Goal: Task Accomplishment & Management: Use online tool/utility

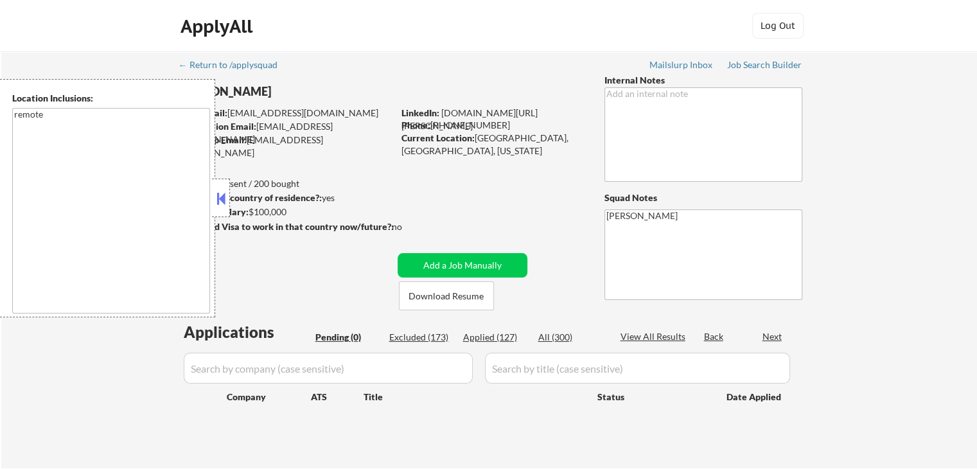
click at [219, 208] on div at bounding box center [221, 198] width 18 height 39
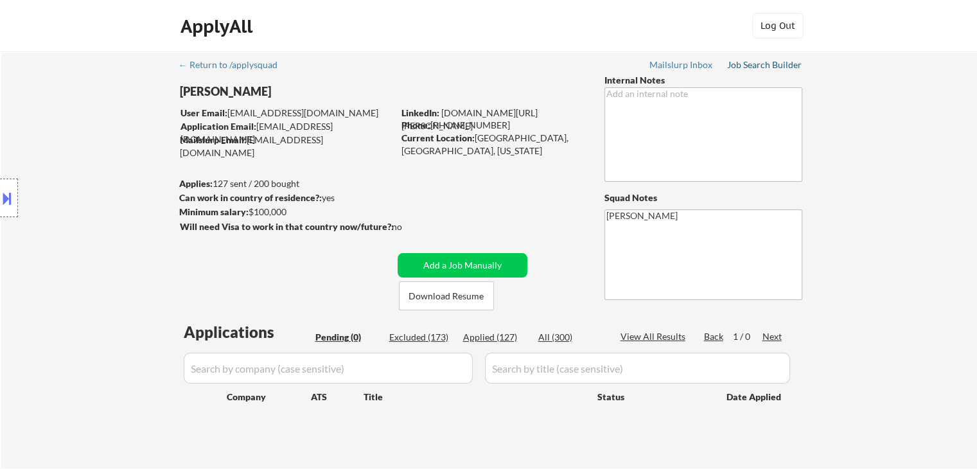
click at [786, 65] on div "Job Search Builder" at bounding box center [764, 64] width 75 height 9
select select ""pending""
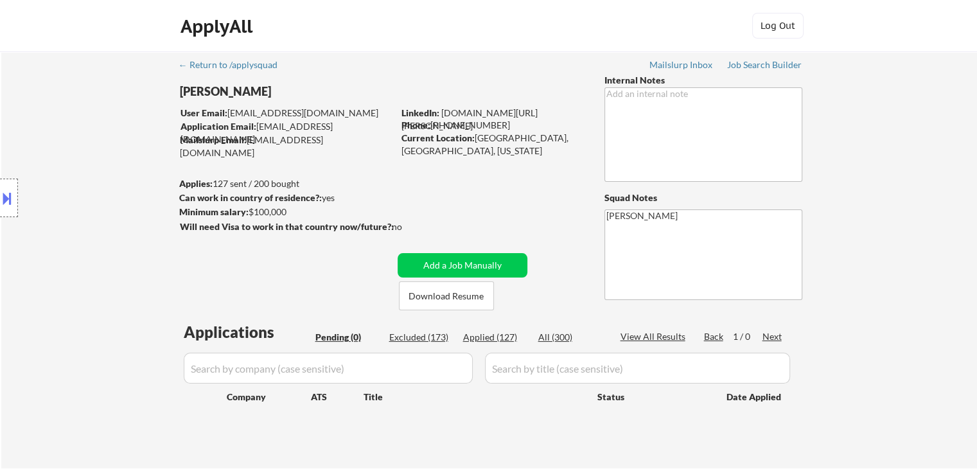
select select ""pending""
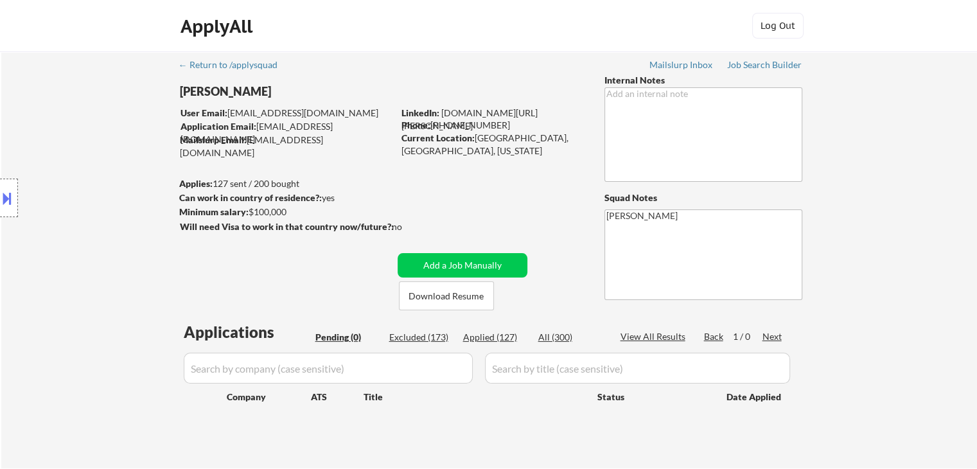
select select ""pending""
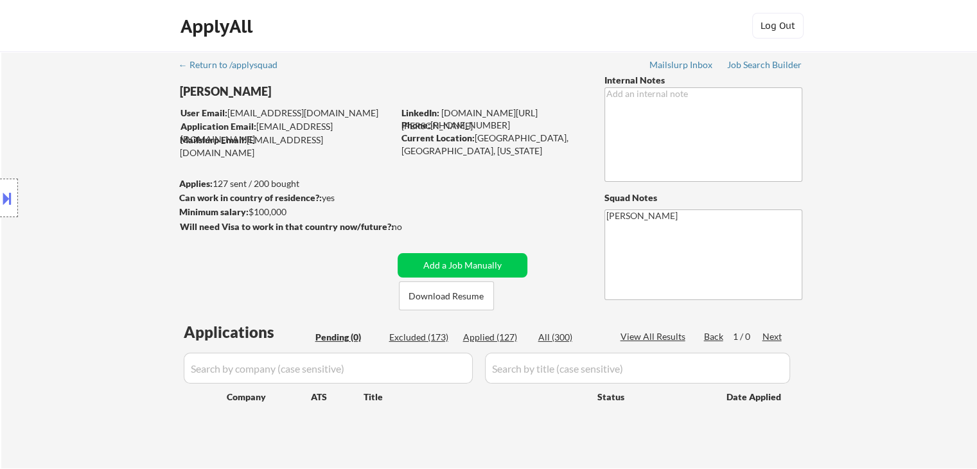
select select ""pending""
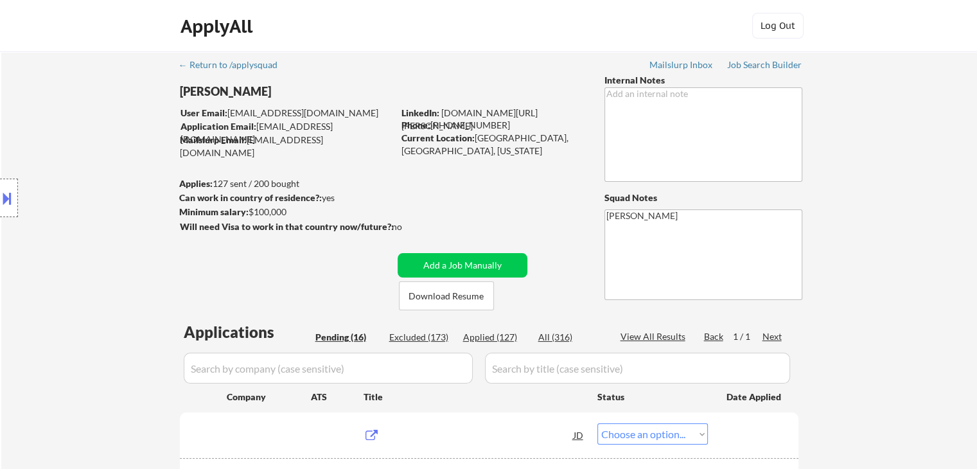
select select ""pending""
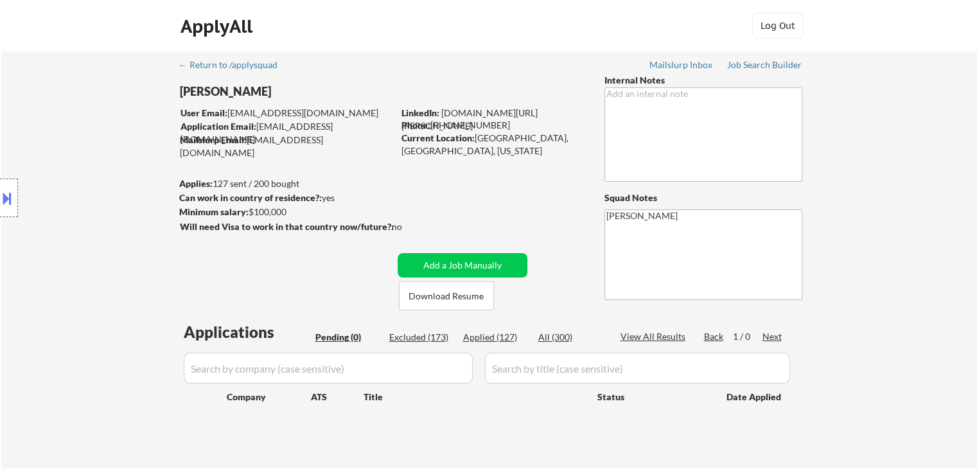
click at [67, 127] on div "Location Inclusions: remote" at bounding box center [115, 198] width 230 height 238
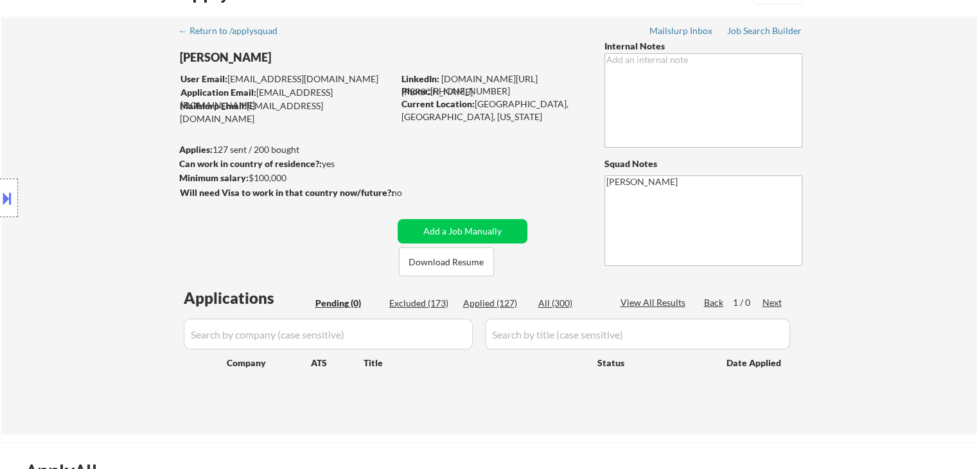
scroll to position [64, 0]
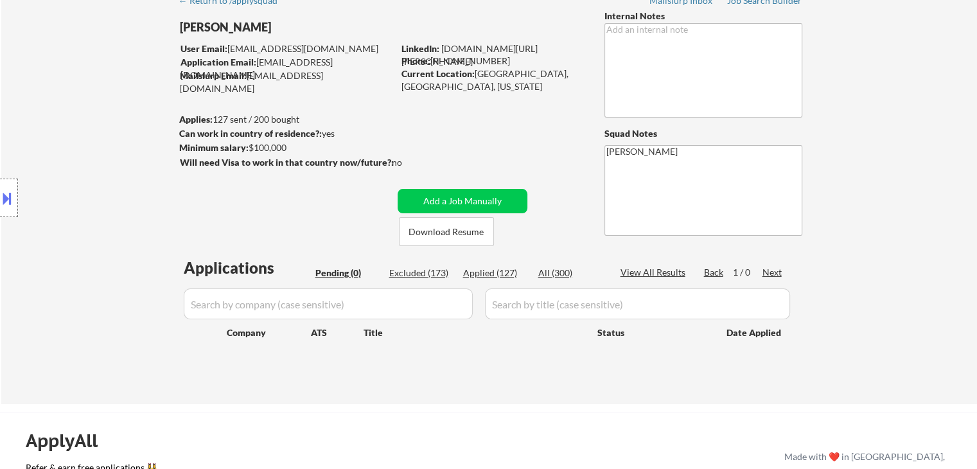
click at [75, 136] on div "Location Inclusions: remote" at bounding box center [115, 198] width 230 height 238
click at [71, 130] on div "Location Inclusions: remote" at bounding box center [115, 198] width 230 height 238
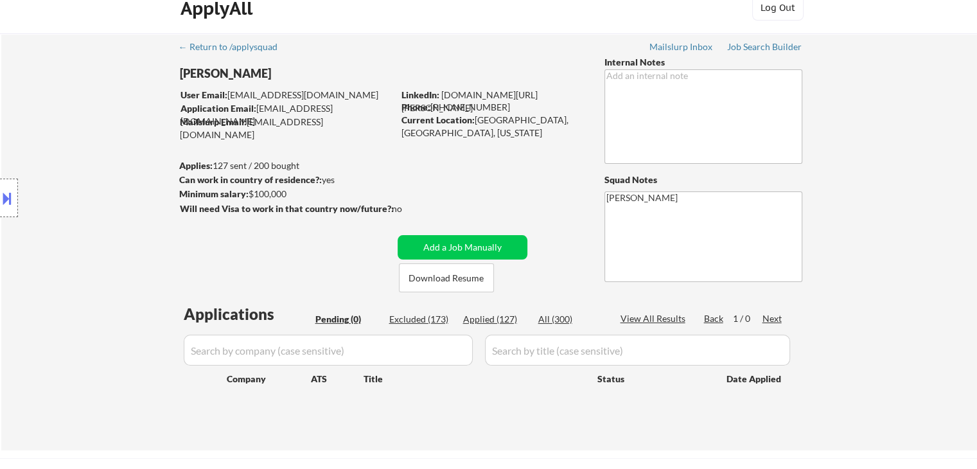
scroll to position [0, 0]
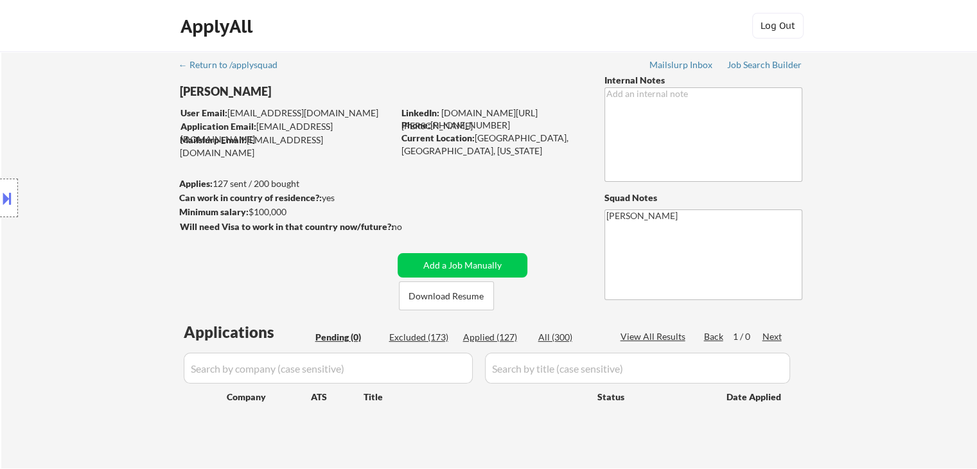
click at [71, 125] on div "Location Inclusions: remote" at bounding box center [115, 198] width 230 height 238
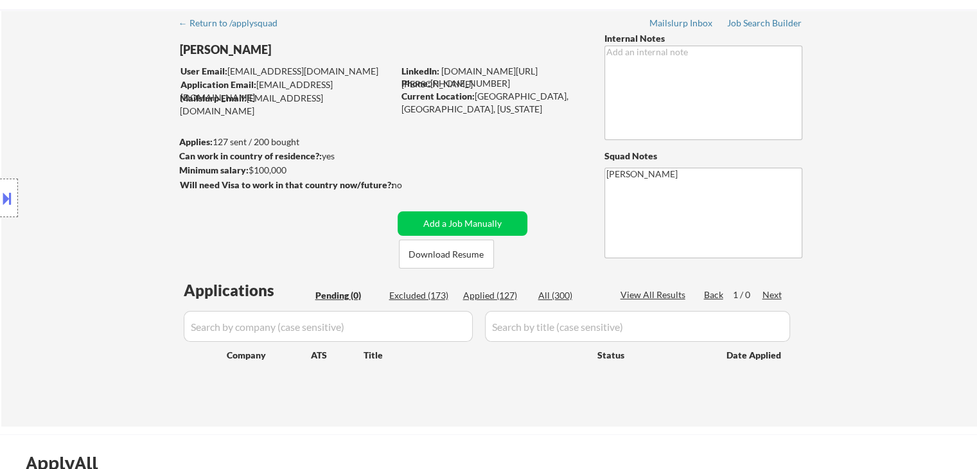
scroll to position [64, 0]
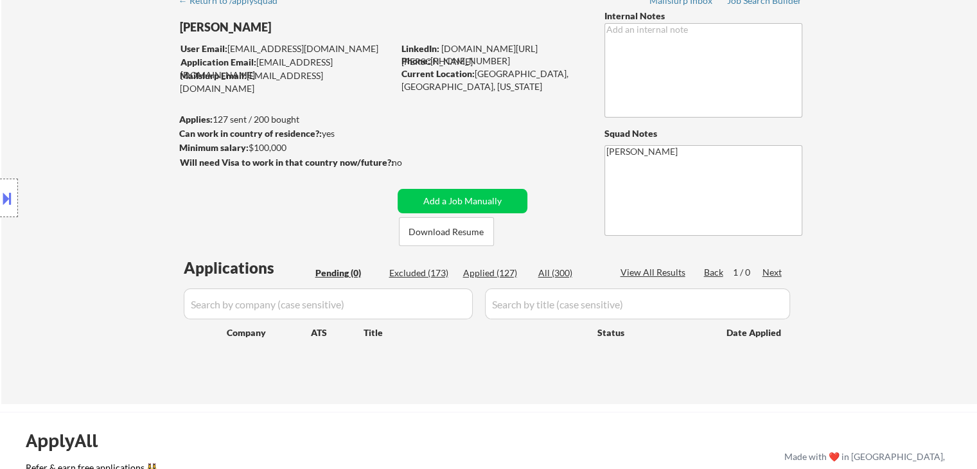
drag, startPoint x: 61, startPoint y: 75, endPoint x: 18, endPoint y: 226, distance: 157.0
click at [62, 75] on div "← Return to /applysquad Mailslurp Inbox Job Search Builder [PERSON_NAME] User E…" at bounding box center [489, 195] width 976 height 417
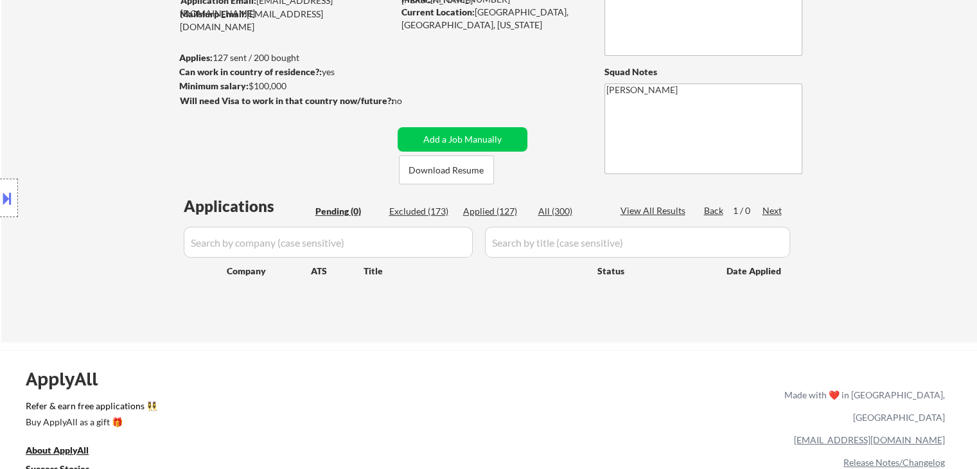
scroll to position [128, 0]
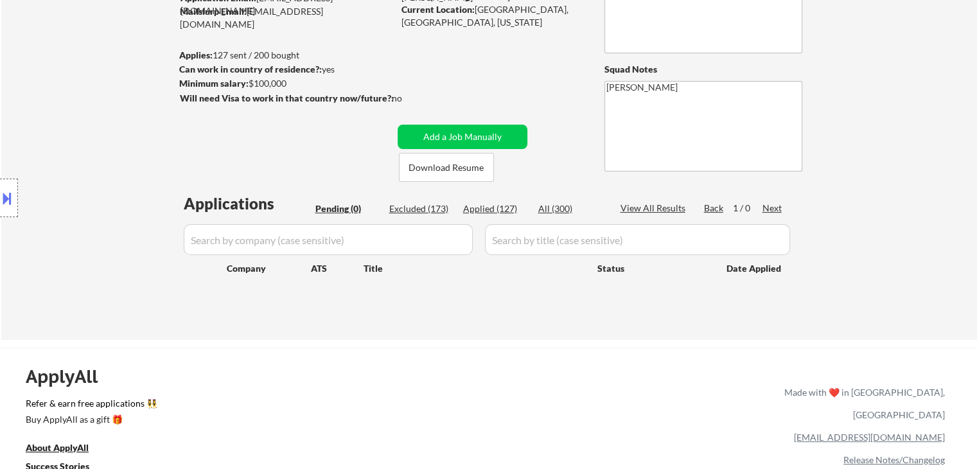
click at [0, 200] on button at bounding box center [7, 198] width 14 height 21
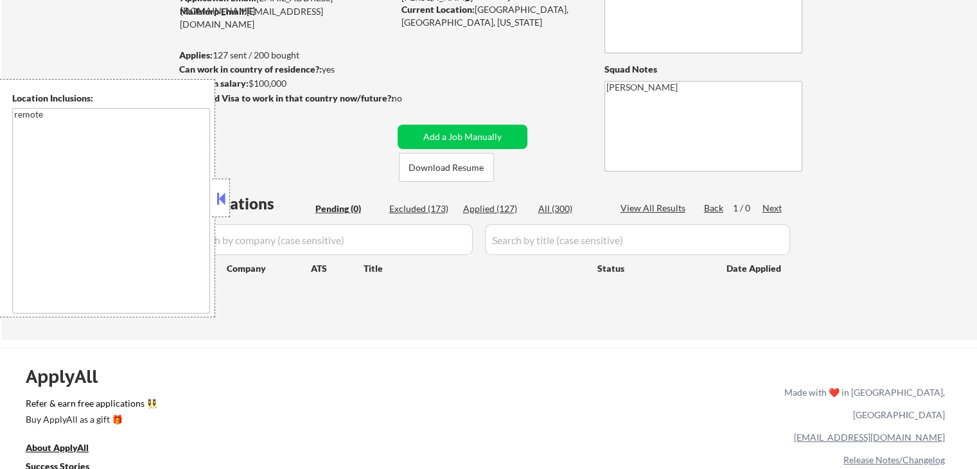
click at [224, 206] on button at bounding box center [221, 198] width 14 height 19
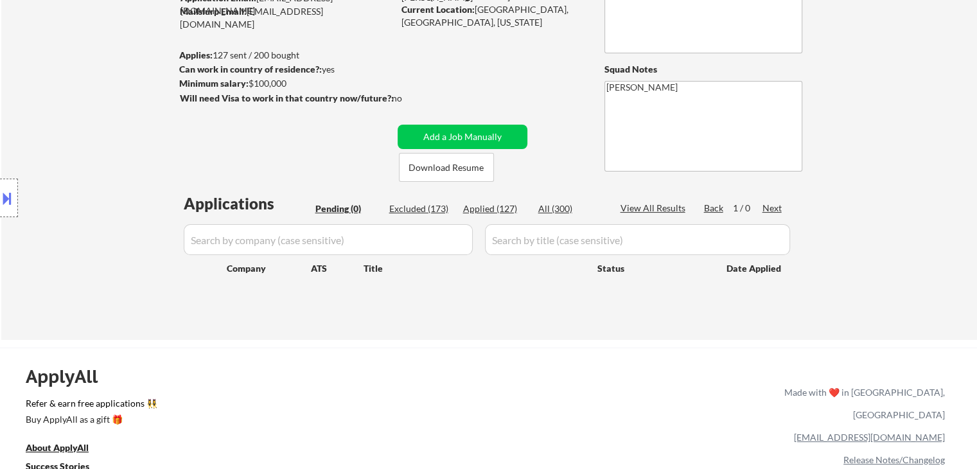
click at [80, 177] on div "Location Inclusions: remote" at bounding box center [115, 198] width 230 height 238
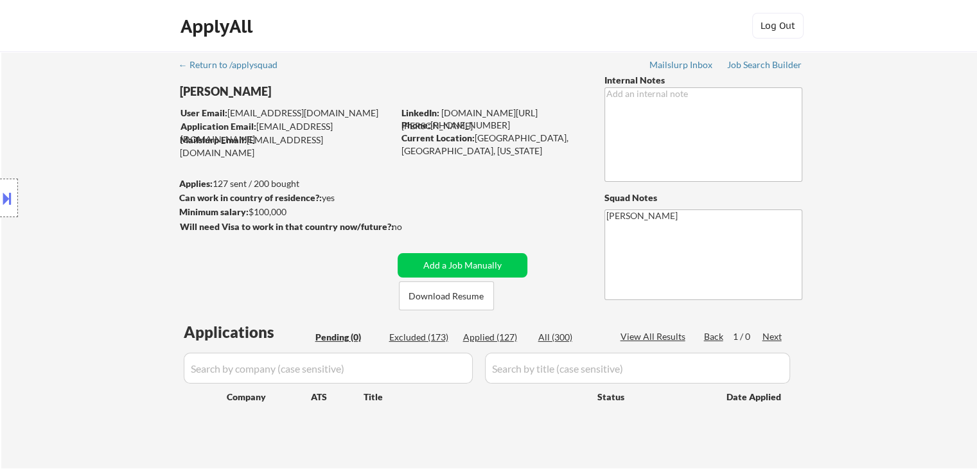
click at [78, 177] on div "Location Inclusions: remote" at bounding box center [115, 198] width 230 height 238
click at [75, 173] on div "Location Inclusions: remote" at bounding box center [115, 198] width 230 height 238
click at [74, 173] on div "Location Inclusions: remote" at bounding box center [115, 198] width 230 height 238
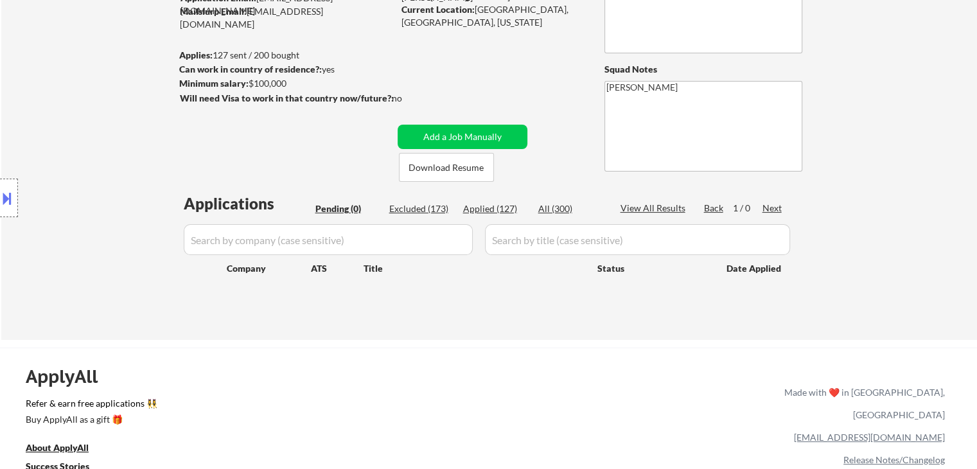
click at [67, 179] on div "Location Inclusions: remote" at bounding box center [115, 198] width 230 height 238
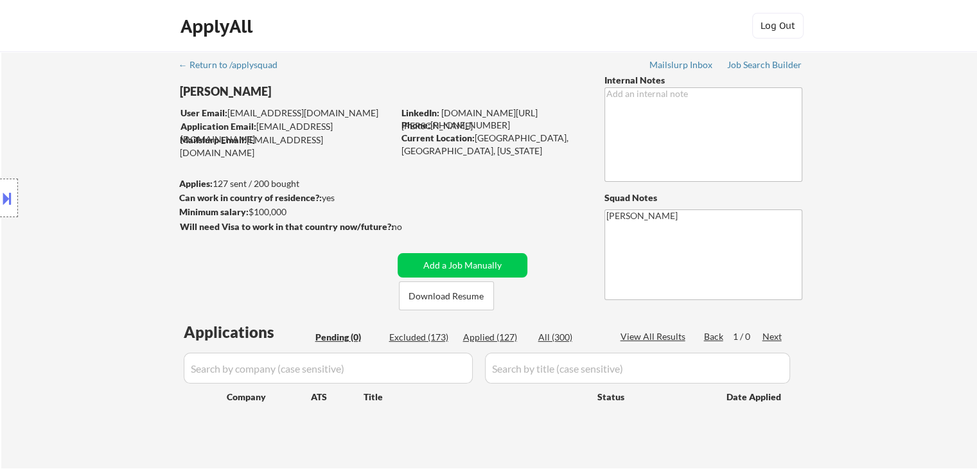
click at [69, 180] on div "Location Inclusions: remote" at bounding box center [115, 198] width 230 height 238
click at [71, 181] on div "Location Inclusions: remote" at bounding box center [115, 198] width 230 height 238
drag, startPoint x: 71, startPoint y: 181, endPoint x: 78, endPoint y: 181, distance: 7.7
click at [71, 181] on div "Location Inclusions: remote" at bounding box center [115, 198] width 230 height 238
click at [91, 174] on div "Location Inclusions: remote" at bounding box center [115, 198] width 230 height 238
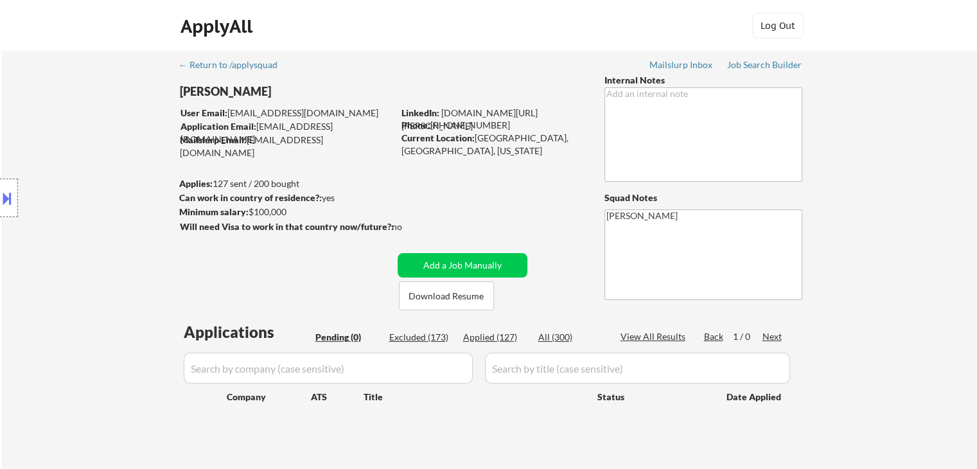
click at [89, 161] on div "Location Inclusions: remote" at bounding box center [115, 198] width 230 height 238
click at [78, 164] on div "Location Inclusions: remote" at bounding box center [115, 198] width 230 height 238
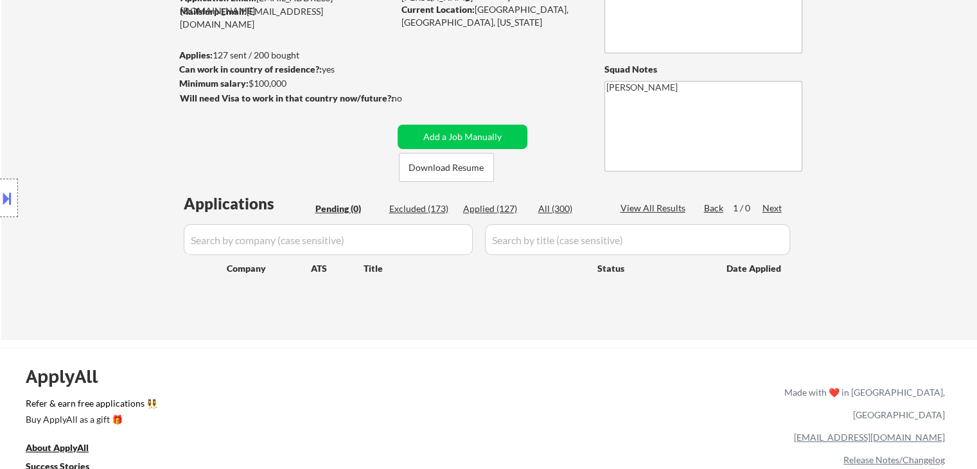
click at [91, 157] on div "Location Inclusions: remote" at bounding box center [115, 198] width 230 height 238
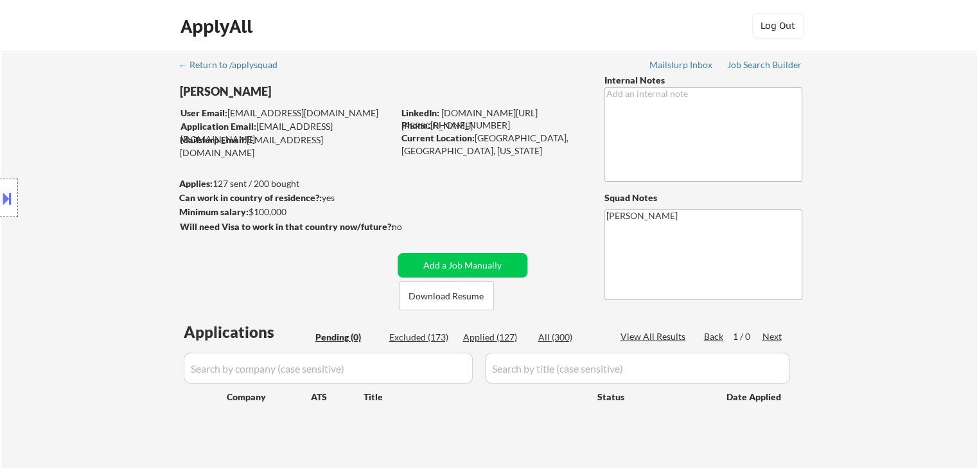
click at [91, 164] on div "Location Inclusions: remote" at bounding box center [115, 198] width 230 height 238
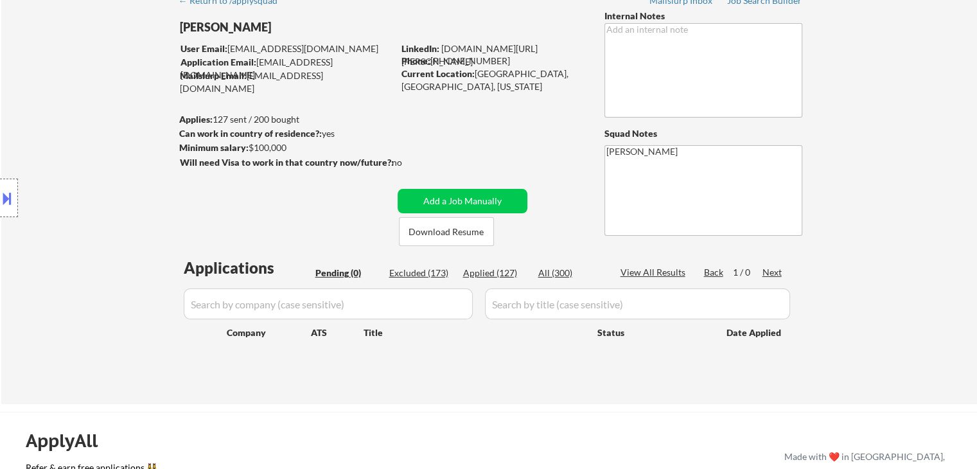
click at [98, 163] on div "Location Inclusions: remote" at bounding box center [115, 198] width 230 height 238
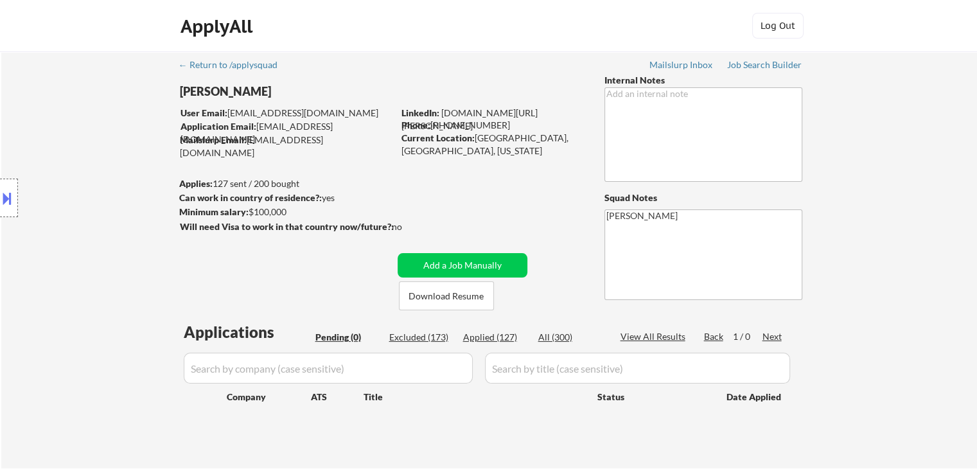
click at [87, 141] on div "Location Inclusions: remote" at bounding box center [115, 198] width 230 height 238
click at [105, 112] on div "Location Inclusions: remote" at bounding box center [115, 198] width 230 height 238
click at [103, 114] on div "Location Inclusions: remote" at bounding box center [115, 198] width 230 height 238
click at [102, 116] on div "Location Inclusions: remote" at bounding box center [115, 198] width 230 height 238
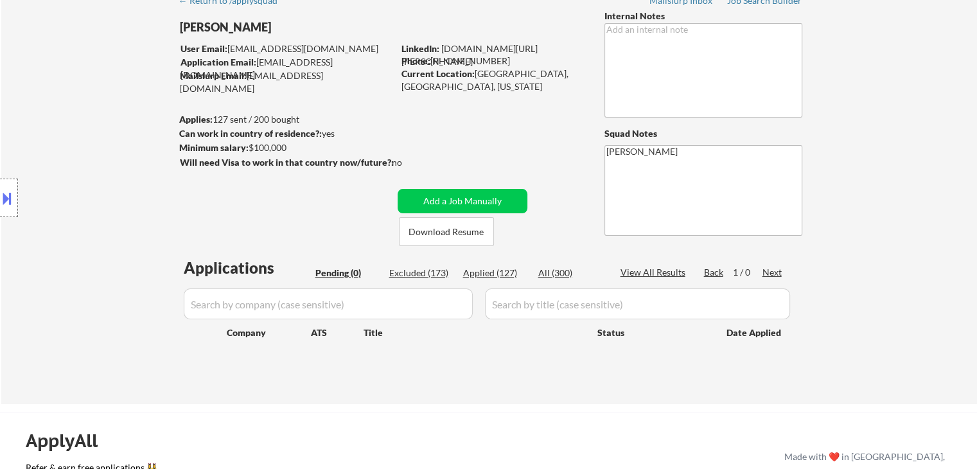
click at [102, 116] on div "Location Inclusions: remote" at bounding box center [115, 198] width 230 height 238
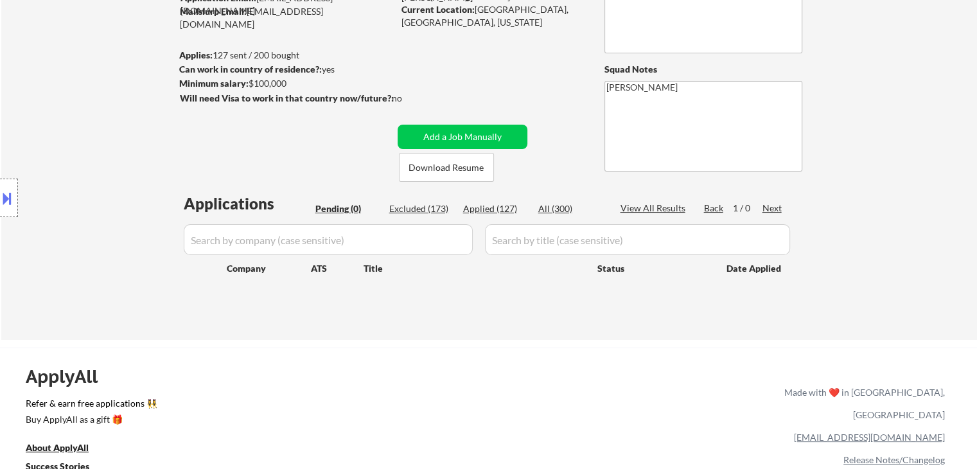
click at [102, 116] on div "Location Inclusions: remote" at bounding box center [115, 198] width 230 height 238
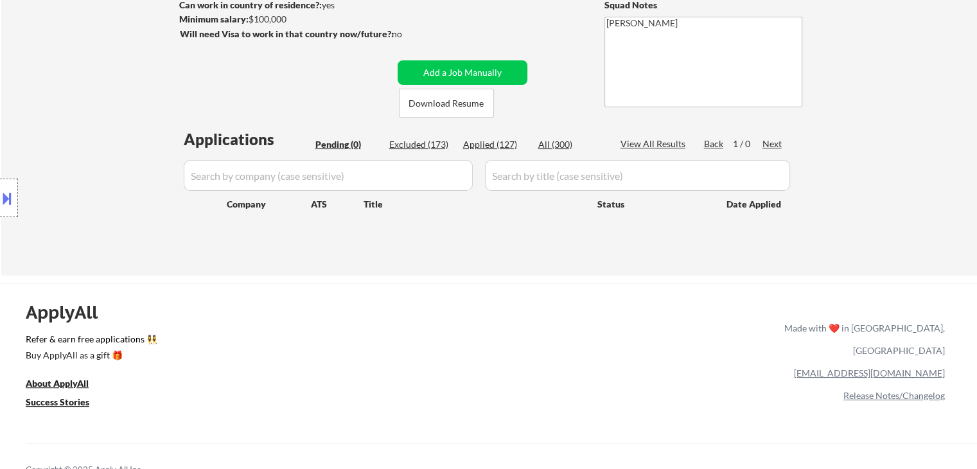
click at [102, 116] on div "Location Inclusions: remote" at bounding box center [115, 198] width 230 height 238
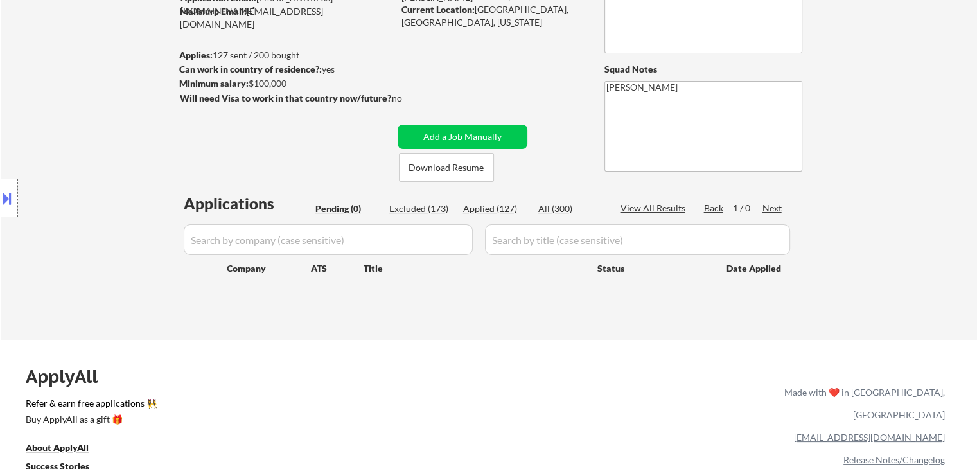
click at [102, 116] on div "Location Inclusions: remote" at bounding box center [115, 198] width 230 height 238
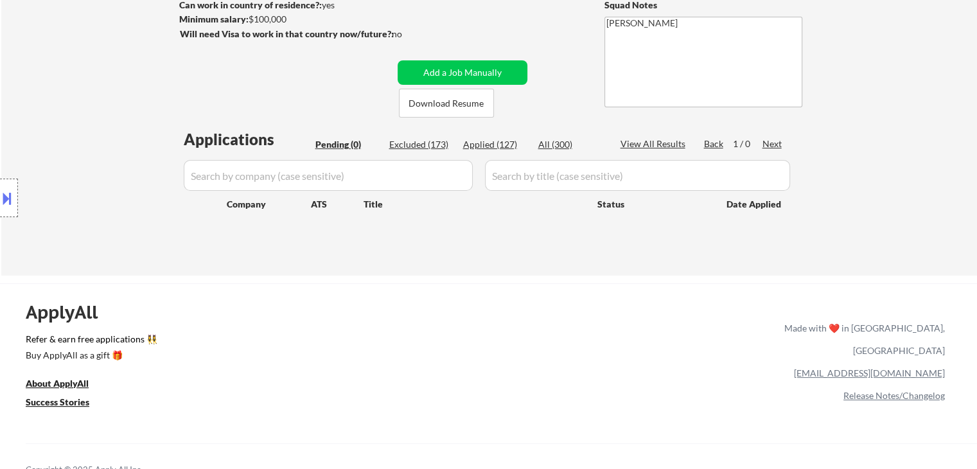
click at [102, 116] on div "Location Inclusions: remote" at bounding box center [115, 198] width 230 height 238
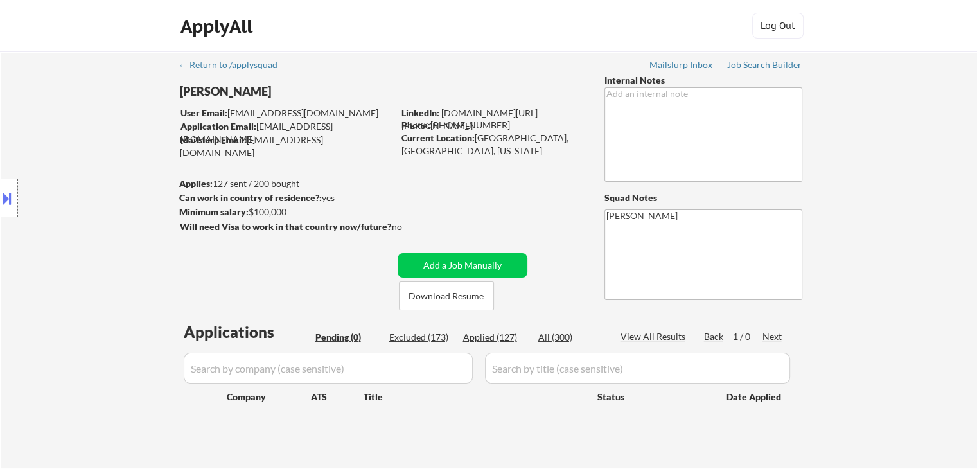
click at [100, 114] on div "Location Inclusions: remote" at bounding box center [115, 198] width 230 height 238
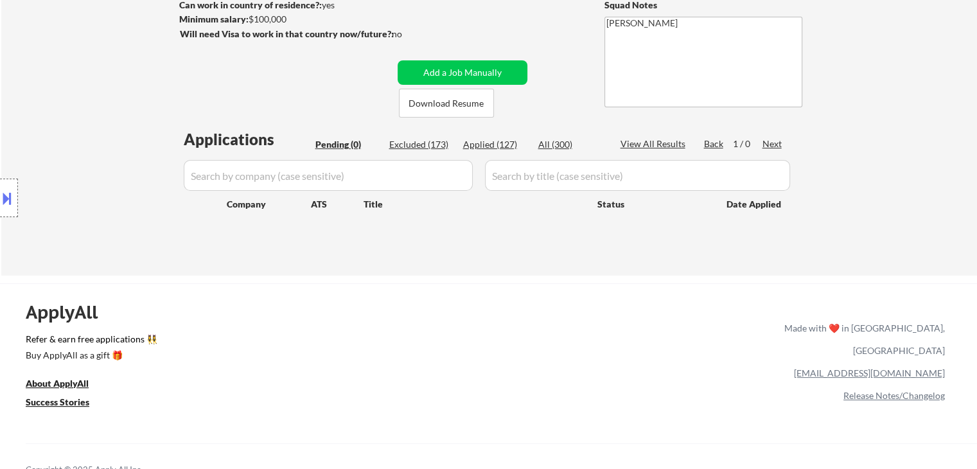
click at [107, 112] on div "Location Inclusions: remote" at bounding box center [115, 198] width 230 height 238
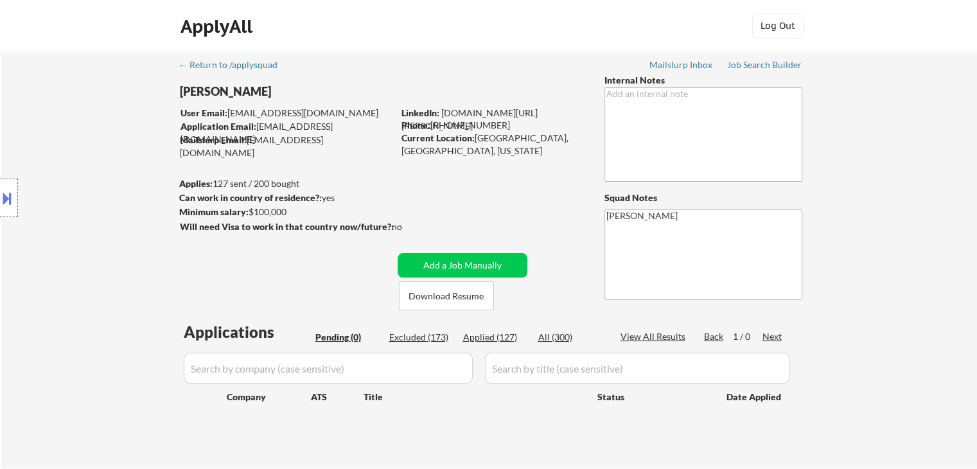
click at [107, 112] on div "Location Inclusions: remote" at bounding box center [115, 198] width 230 height 238
click at [106, 114] on div "Location Inclusions: remote" at bounding box center [115, 198] width 230 height 238
click at [105, 116] on div "Location Inclusions: remote" at bounding box center [115, 198] width 230 height 238
click at [111, 163] on div "Location Inclusions: remote" at bounding box center [115, 198] width 230 height 238
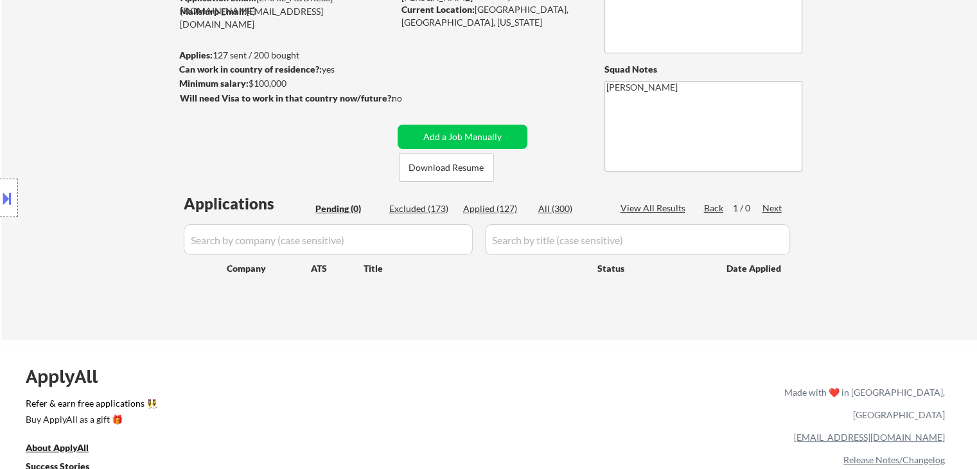
click at [111, 163] on div "Location Inclusions: remote" at bounding box center [115, 198] width 230 height 238
click at [110, 164] on div "Location Inclusions: remote" at bounding box center [115, 198] width 230 height 238
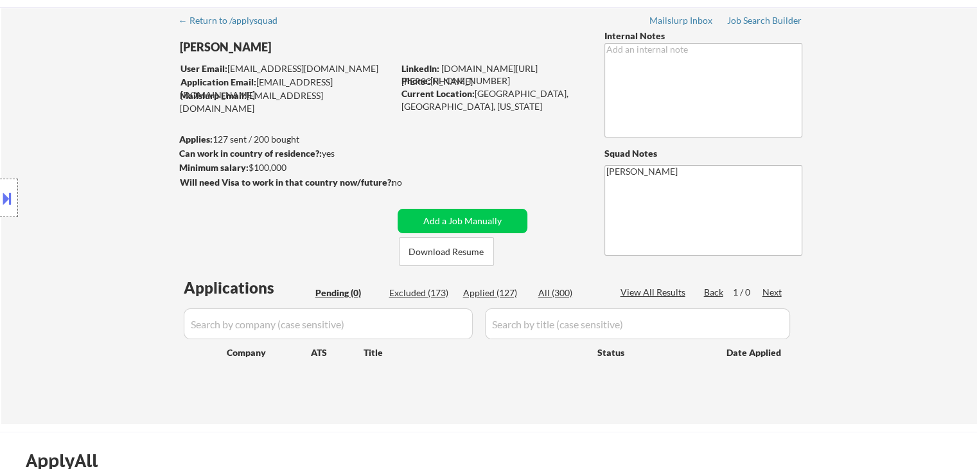
scroll to position [0, 0]
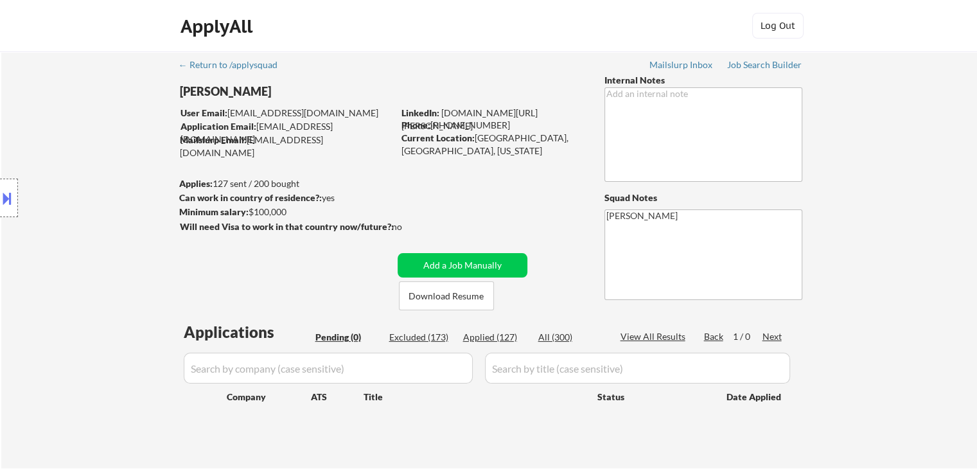
click at [111, 157] on div "Location Inclusions: remote" at bounding box center [115, 198] width 230 height 238
drag, startPoint x: 17, startPoint y: 139, endPoint x: 27, endPoint y: 142, distance: 10.6
click at [18, 139] on div "Location Inclusions: remote" at bounding box center [115, 198] width 230 height 238
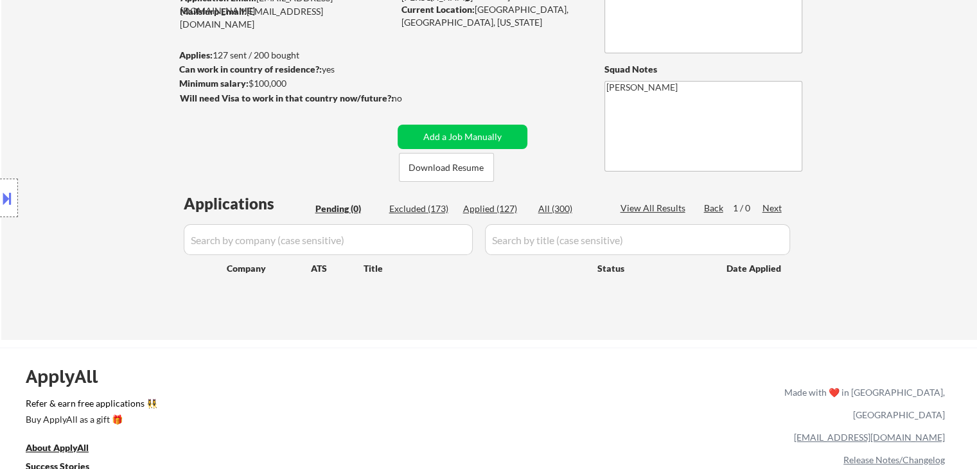
drag, startPoint x: 43, startPoint y: 139, endPoint x: 67, endPoint y: 145, distance: 25.1
click at [44, 139] on div "Location Inclusions: remote" at bounding box center [115, 198] width 230 height 238
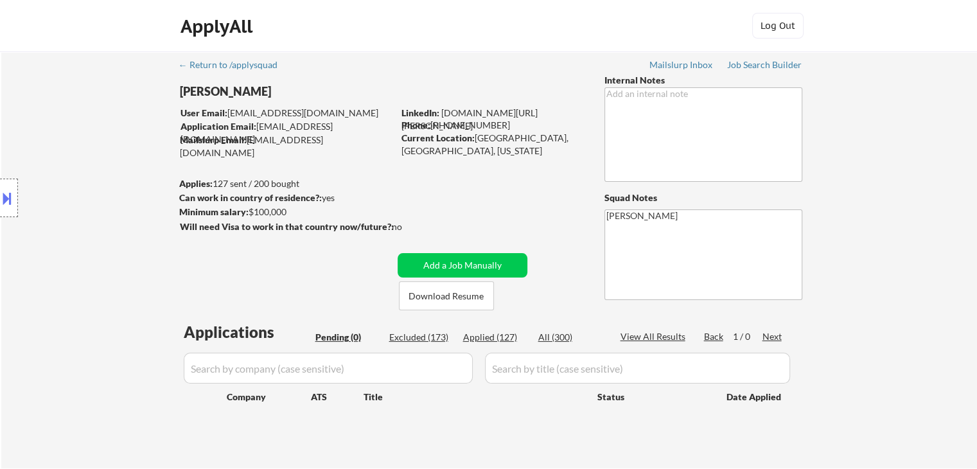
click at [80, 100] on div "Location Inclusions: remote" at bounding box center [115, 198] width 230 height 238
click at [57, 127] on div "Location Inclusions: remote" at bounding box center [115, 198] width 230 height 238
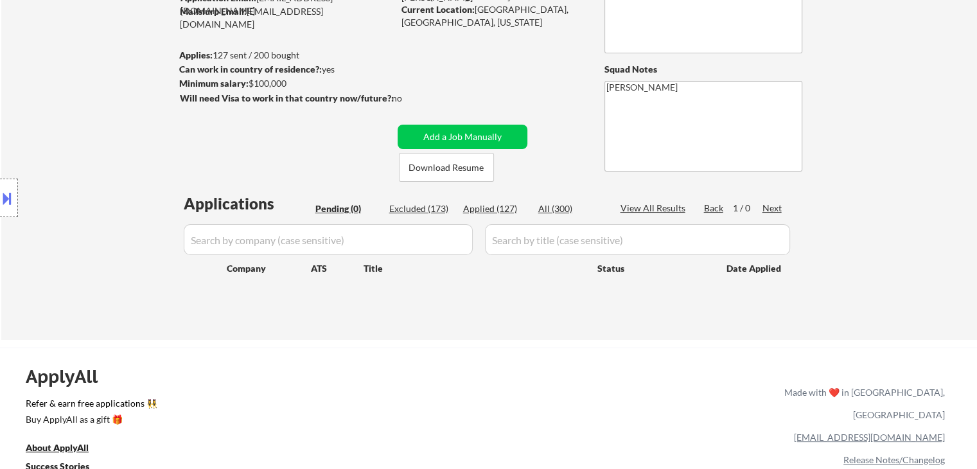
click at [49, 127] on div "Location Inclusions: remote" at bounding box center [115, 198] width 230 height 238
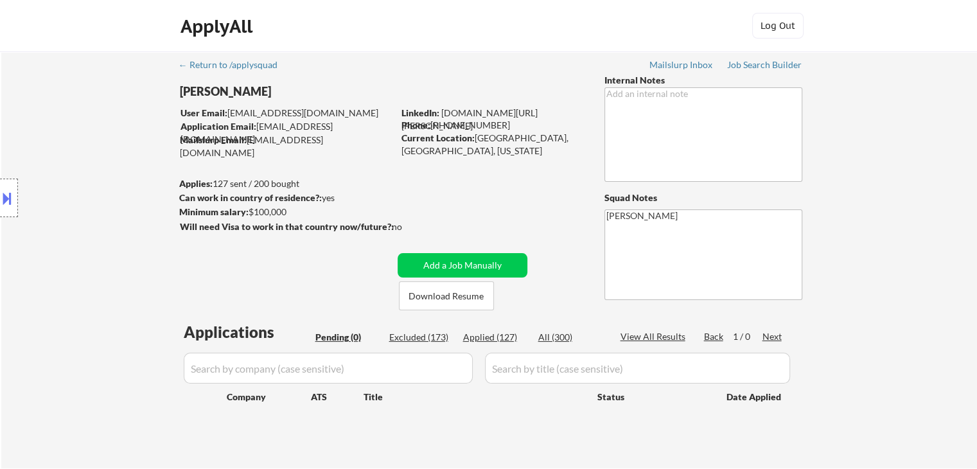
click at [49, 127] on div "Location Inclusions: remote" at bounding box center [115, 198] width 230 height 238
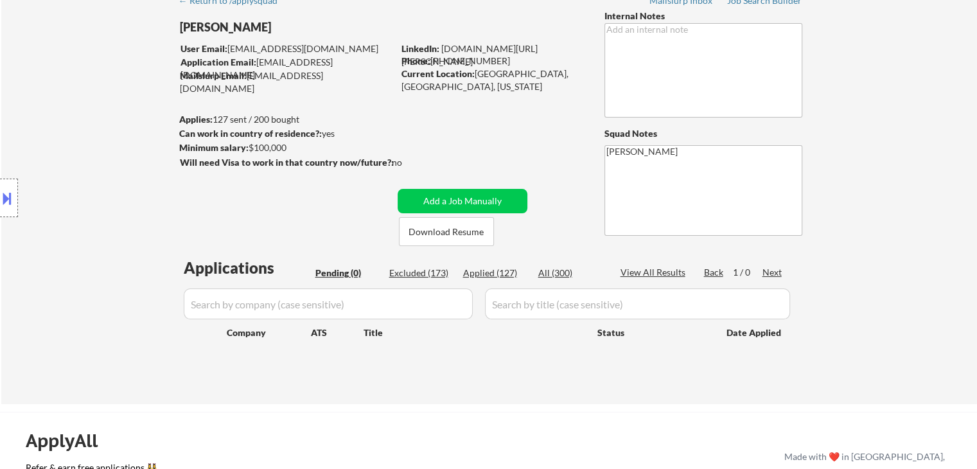
click at [64, 141] on div "Location Inclusions: remote" at bounding box center [115, 198] width 230 height 238
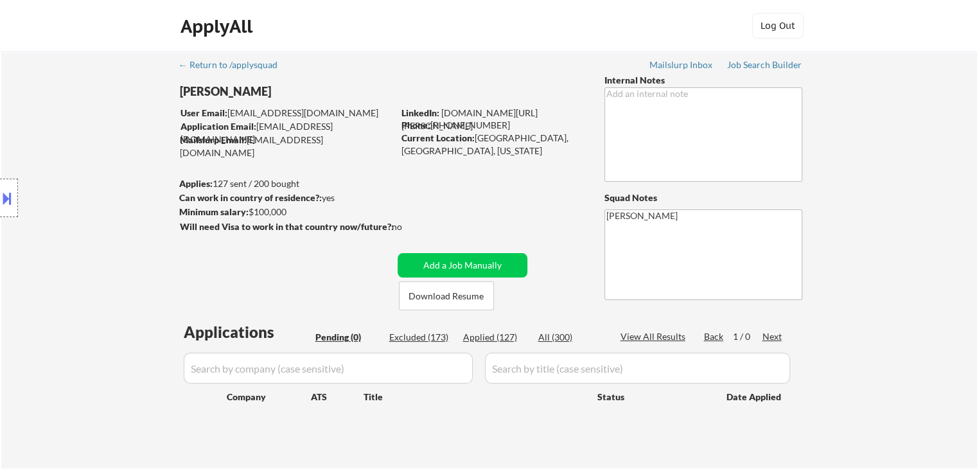
click at [88, 152] on div "Location Inclusions: remote" at bounding box center [115, 198] width 230 height 238
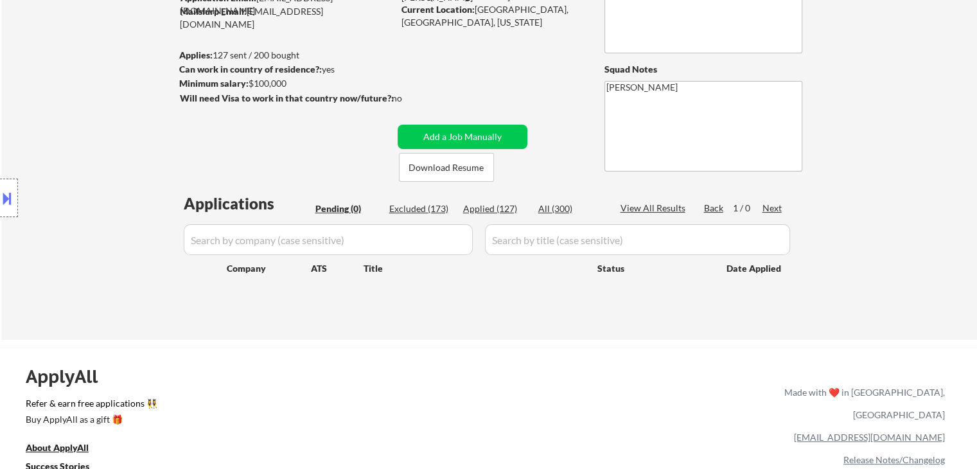
click at [87, 148] on div "Location Inclusions: remote" at bounding box center [115, 198] width 230 height 238
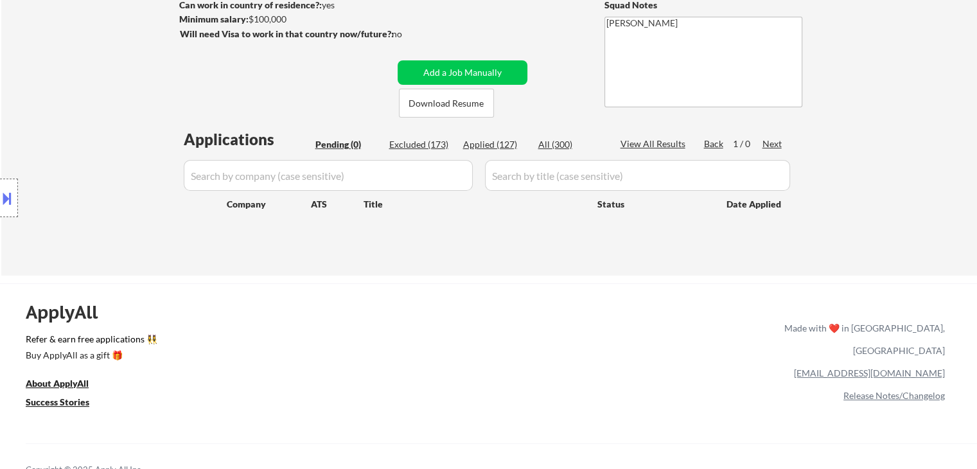
click at [80, 145] on div "Location Inclusions: remote" at bounding box center [115, 198] width 230 height 238
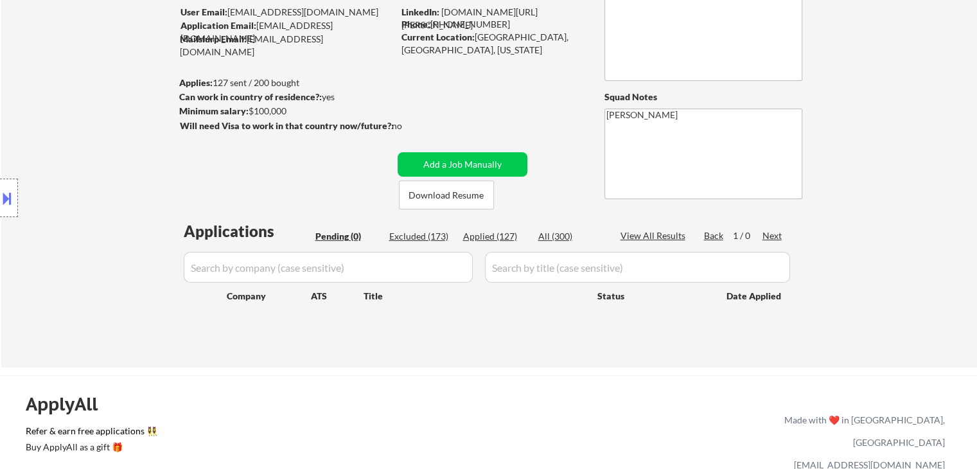
scroll to position [64, 0]
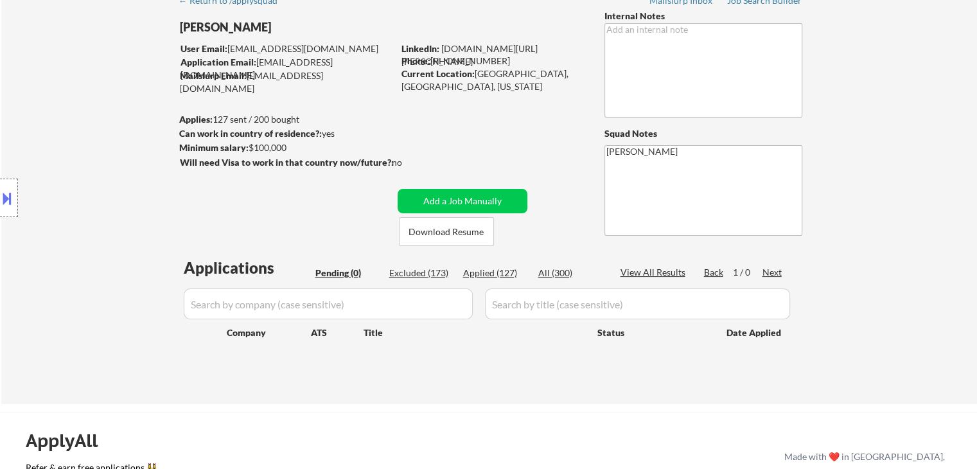
click at [78, 137] on div "Location Inclusions: remote" at bounding box center [115, 198] width 230 height 238
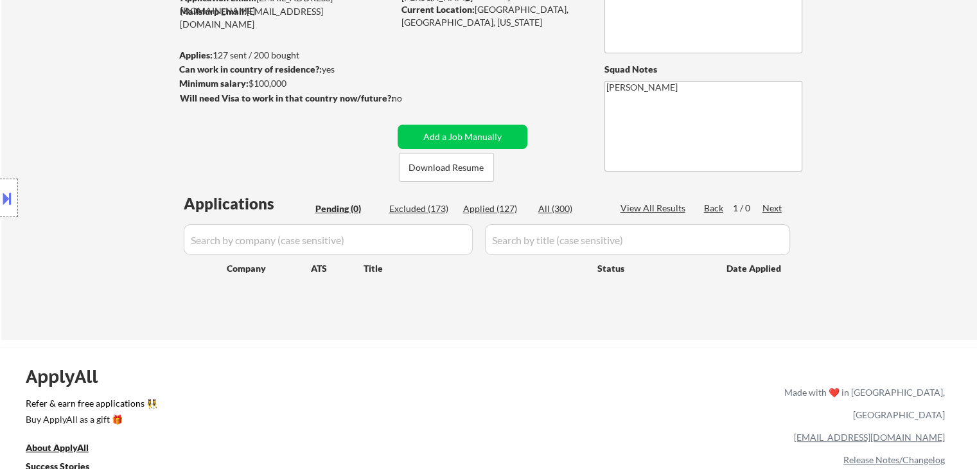
click at [79, 137] on div "Location Inclusions: remote" at bounding box center [115, 198] width 230 height 238
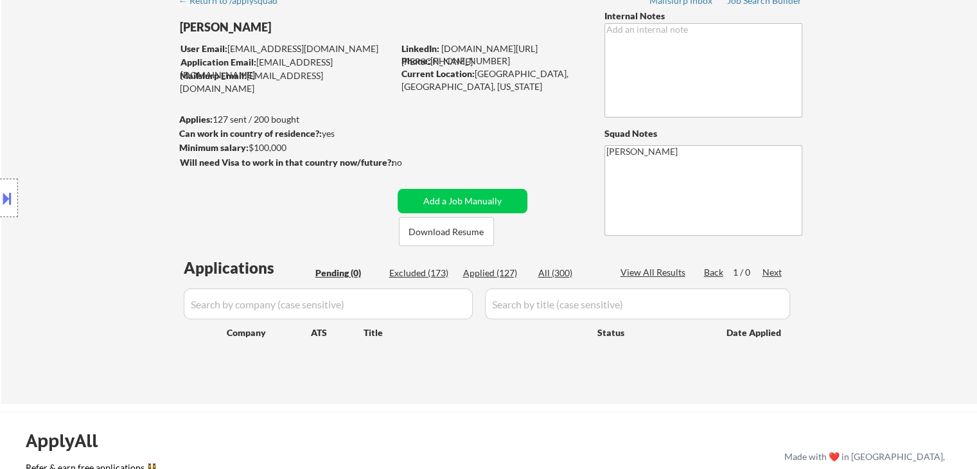
click at [77, 134] on div "Location Inclusions: remote" at bounding box center [115, 198] width 230 height 238
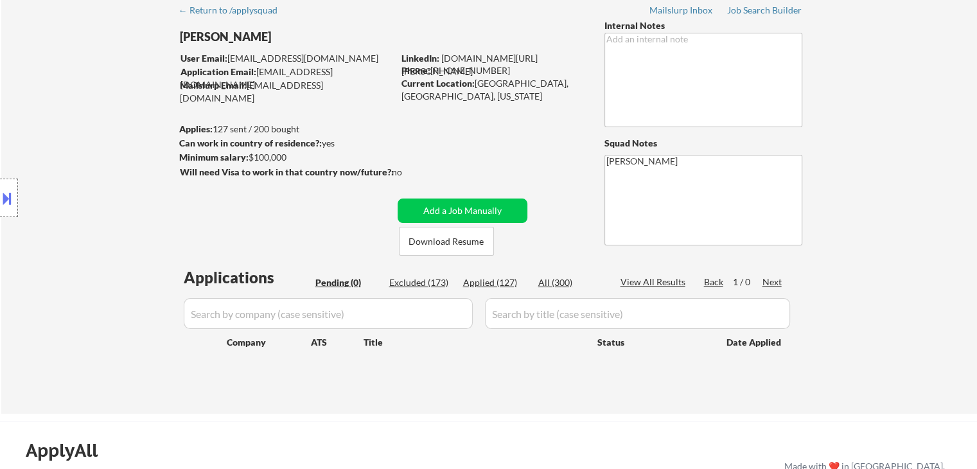
scroll to position [0, 0]
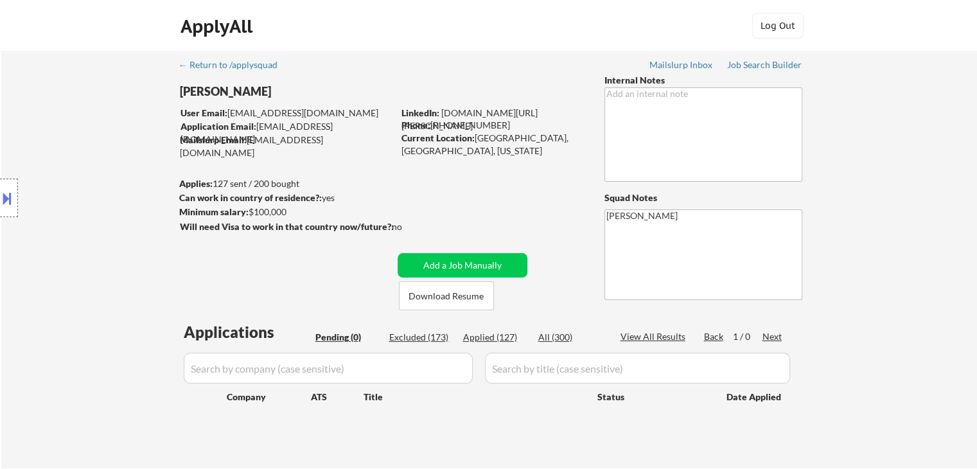
click at [93, 161] on div "Location Inclusions: remote" at bounding box center [115, 198] width 230 height 238
click at [2, 98] on div "Location Inclusions: remote" at bounding box center [115, 198] width 230 height 238
click at [405, 28] on div "ApplyAll Log Out" at bounding box center [489, 29] width 642 height 32
click at [48, 153] on div "Location Inclusions: remote" at bounding box center [115, 198] width 230 height 238
click at [33, 203] on div "Location Inclusions: remote" at bounding box center [115, 198] width 230 height 238
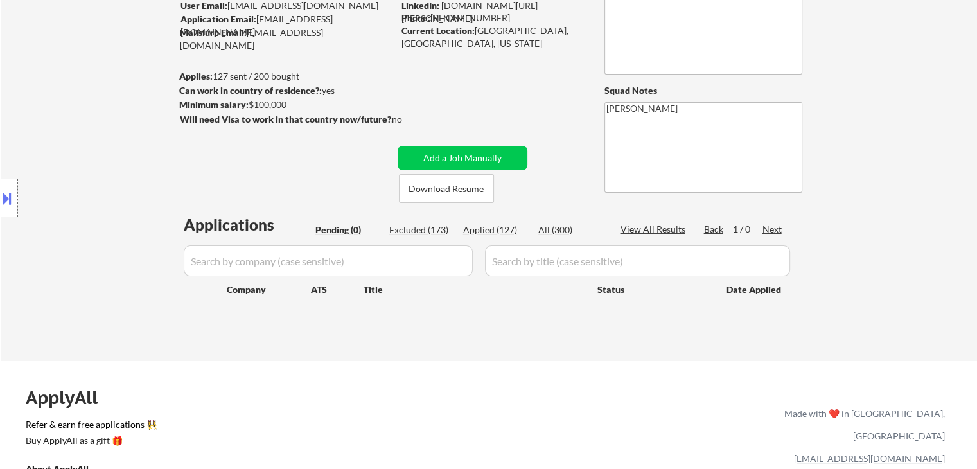
scroll to position [128, 0]
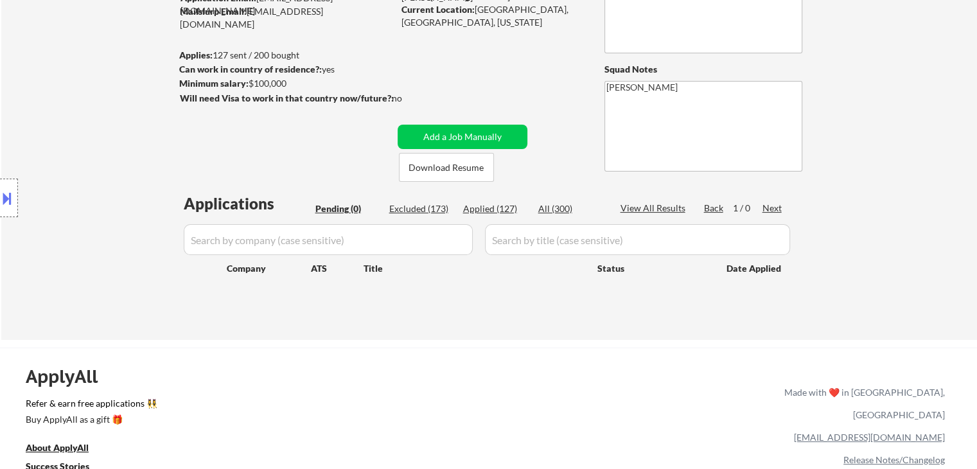
click at [49, 83] on div "Location Inclusions: remote" at bounding box center [115, 198] width 230 height 238
